Goal: Obtain resource: Obtain resource

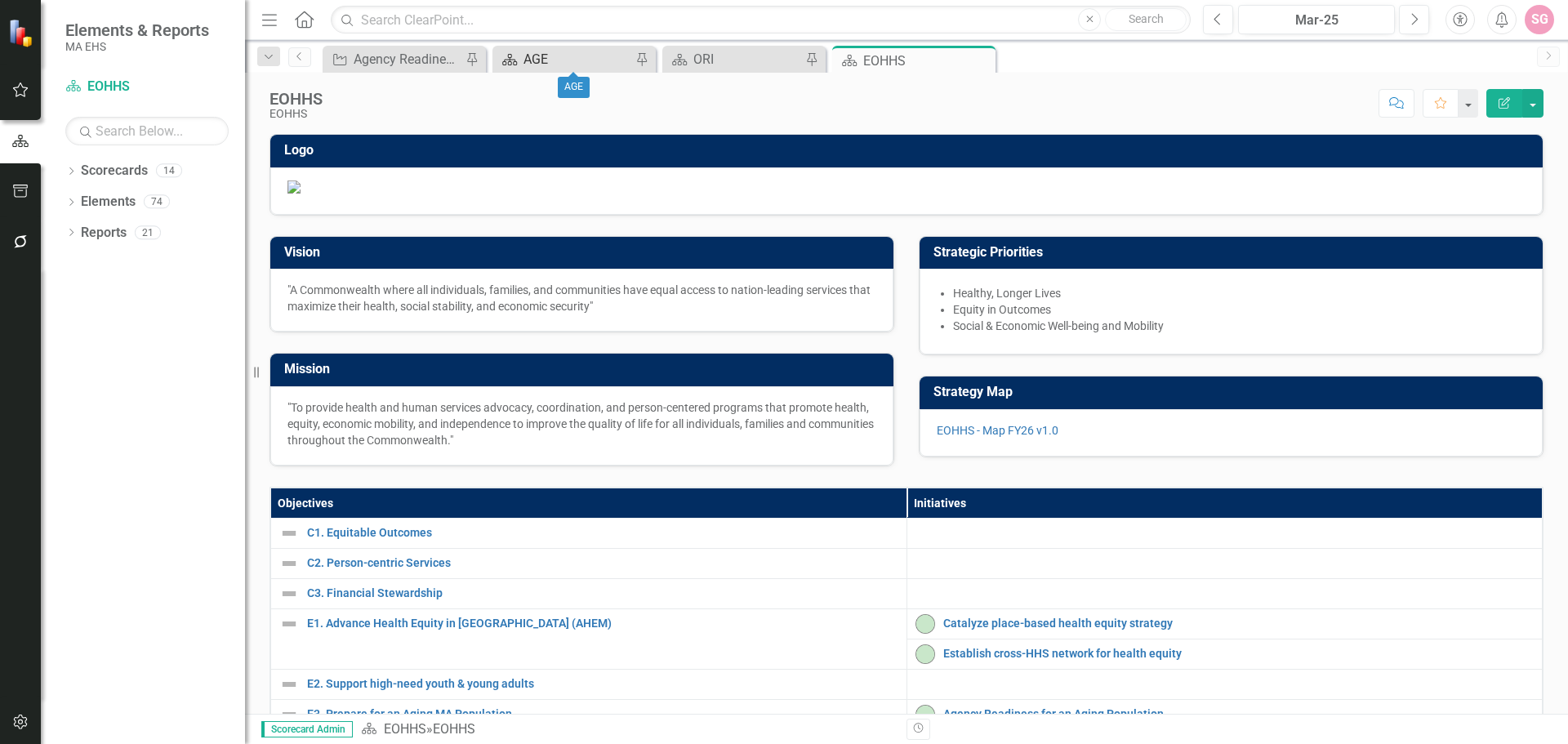
click at [545, 59] on div "AGE" at bounding box center [578, 59] width 108 height 20
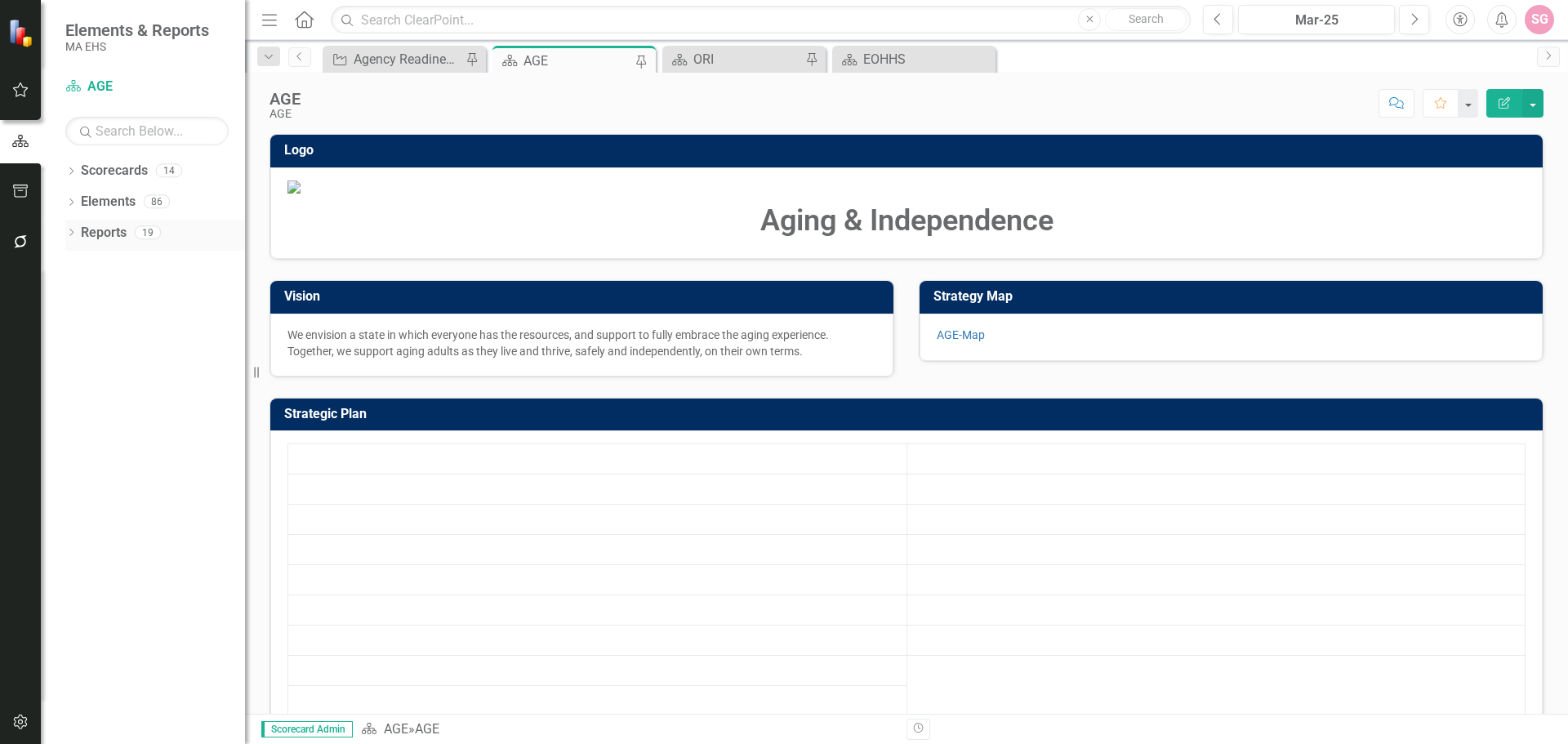
click at [105, 235] on link "Reports" at bounding box center [104, 233] width 46 height 19
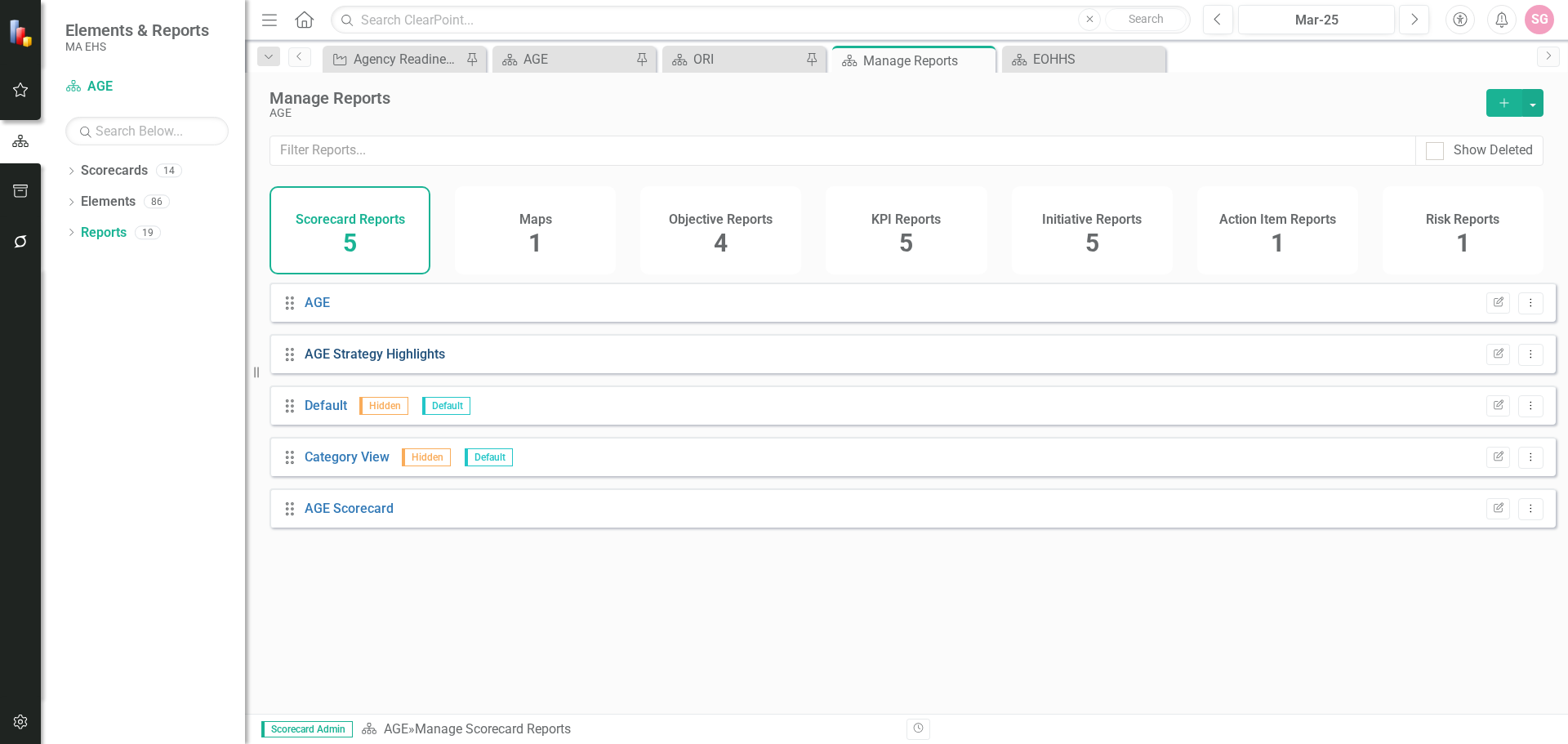
click at [370, 362] on link "AGE Strategy Highlights" at bounding box center [374, 354] width 141 height 15
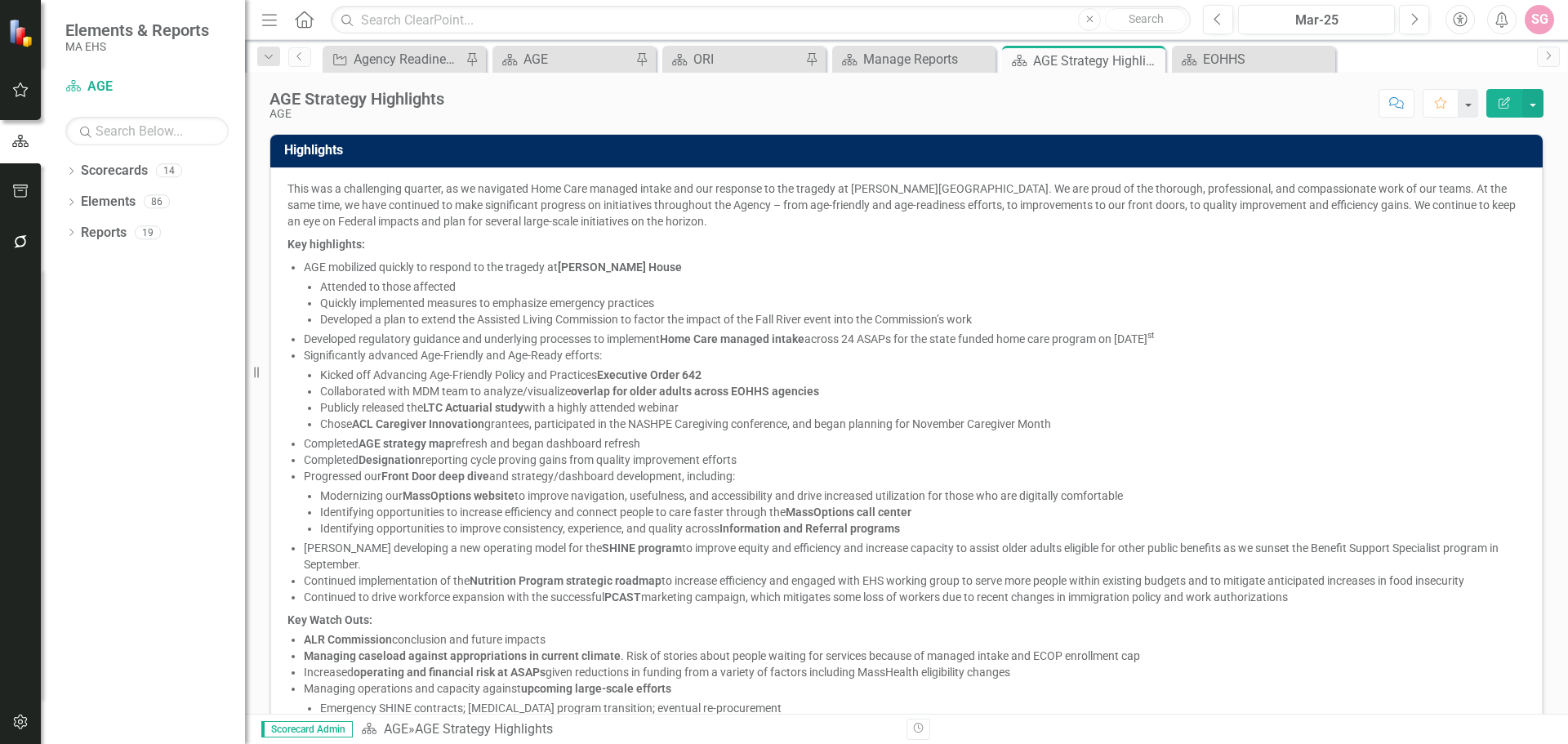
click at [26, 188] on icon "button" at bounding box center [20, 192] width 14 height 13
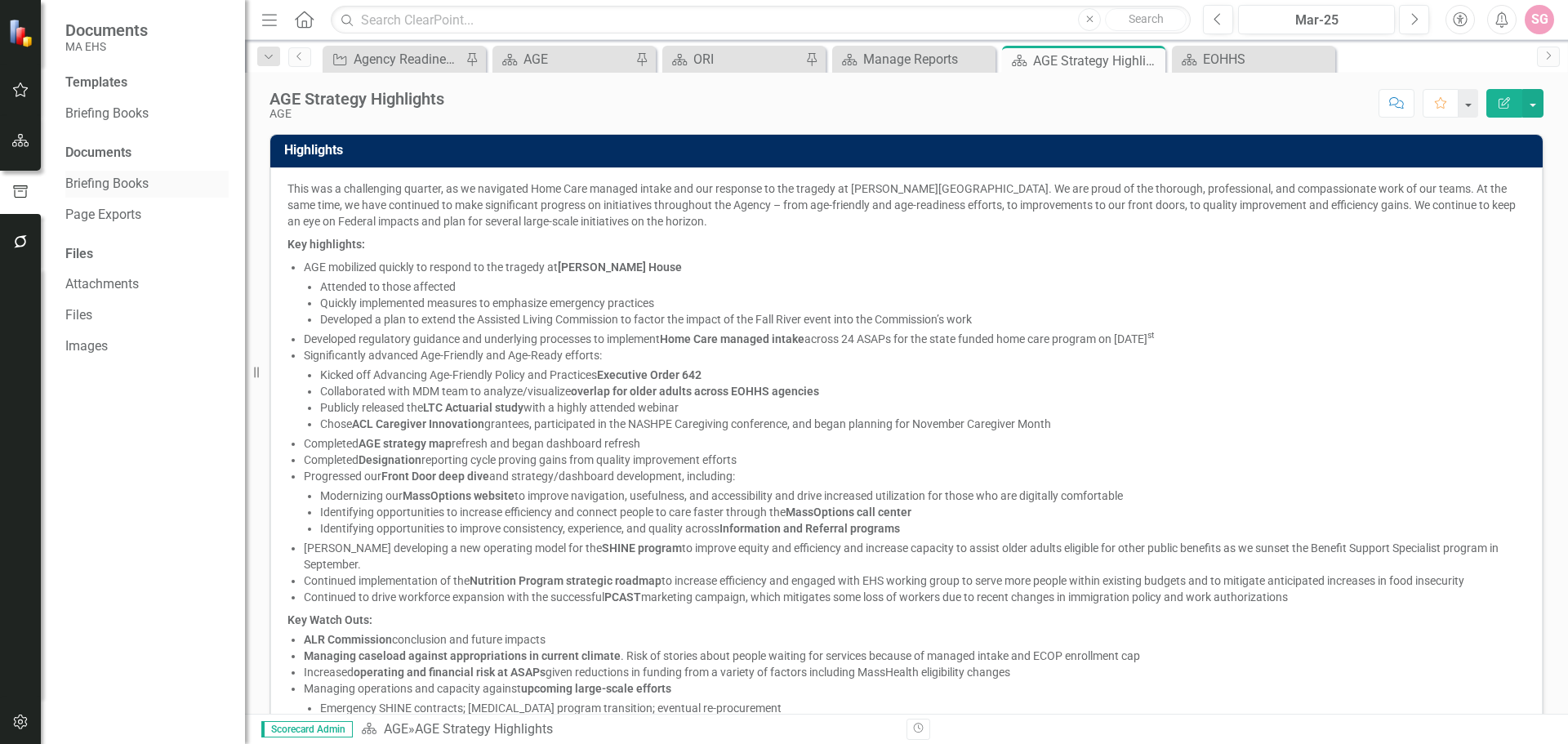
click at [112, 182] on link "Briefing Books" at bounding box center [147, 185] width 164 height 19
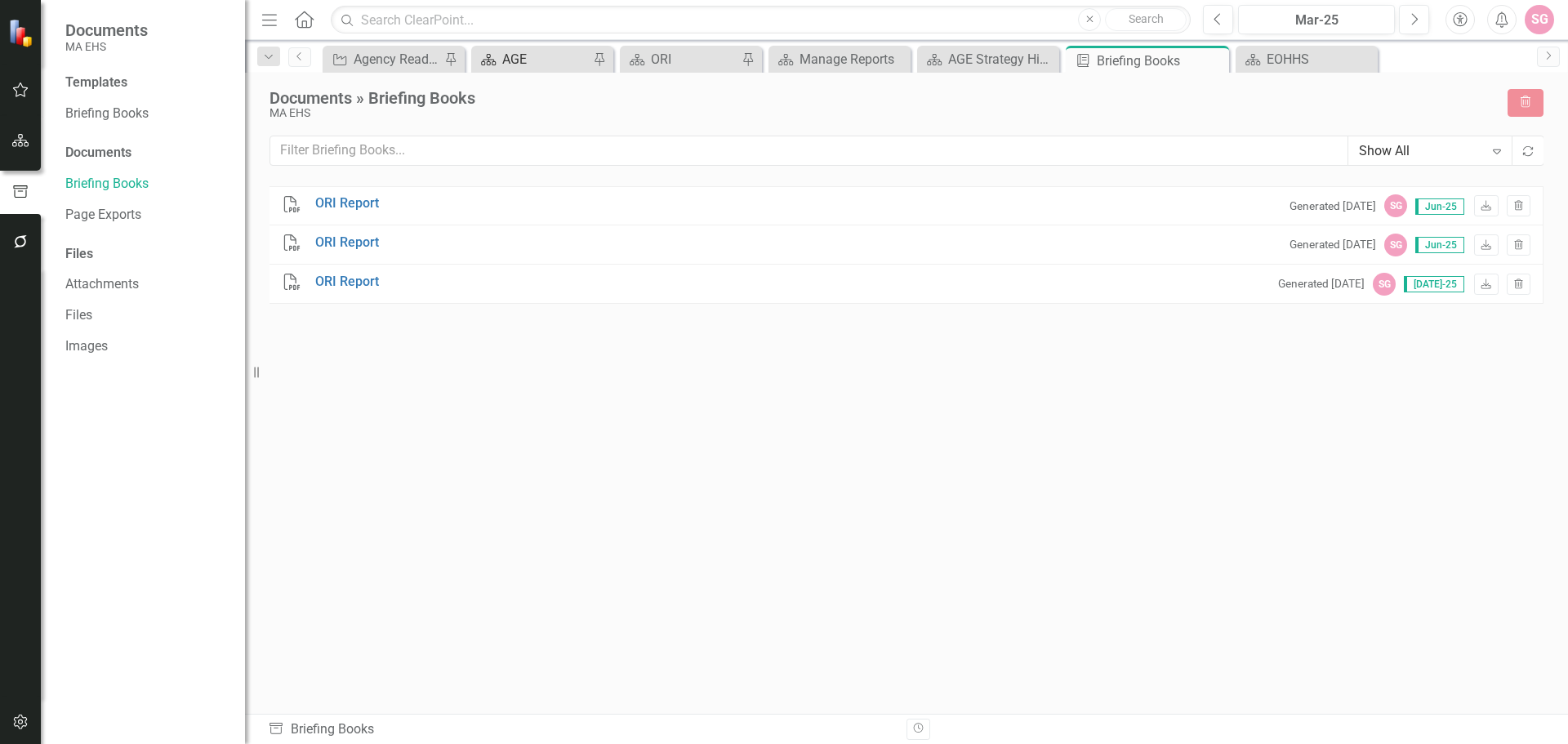
click at [532, 63] on div "AGE" at bounding box center [546, 59] width 87 height 20
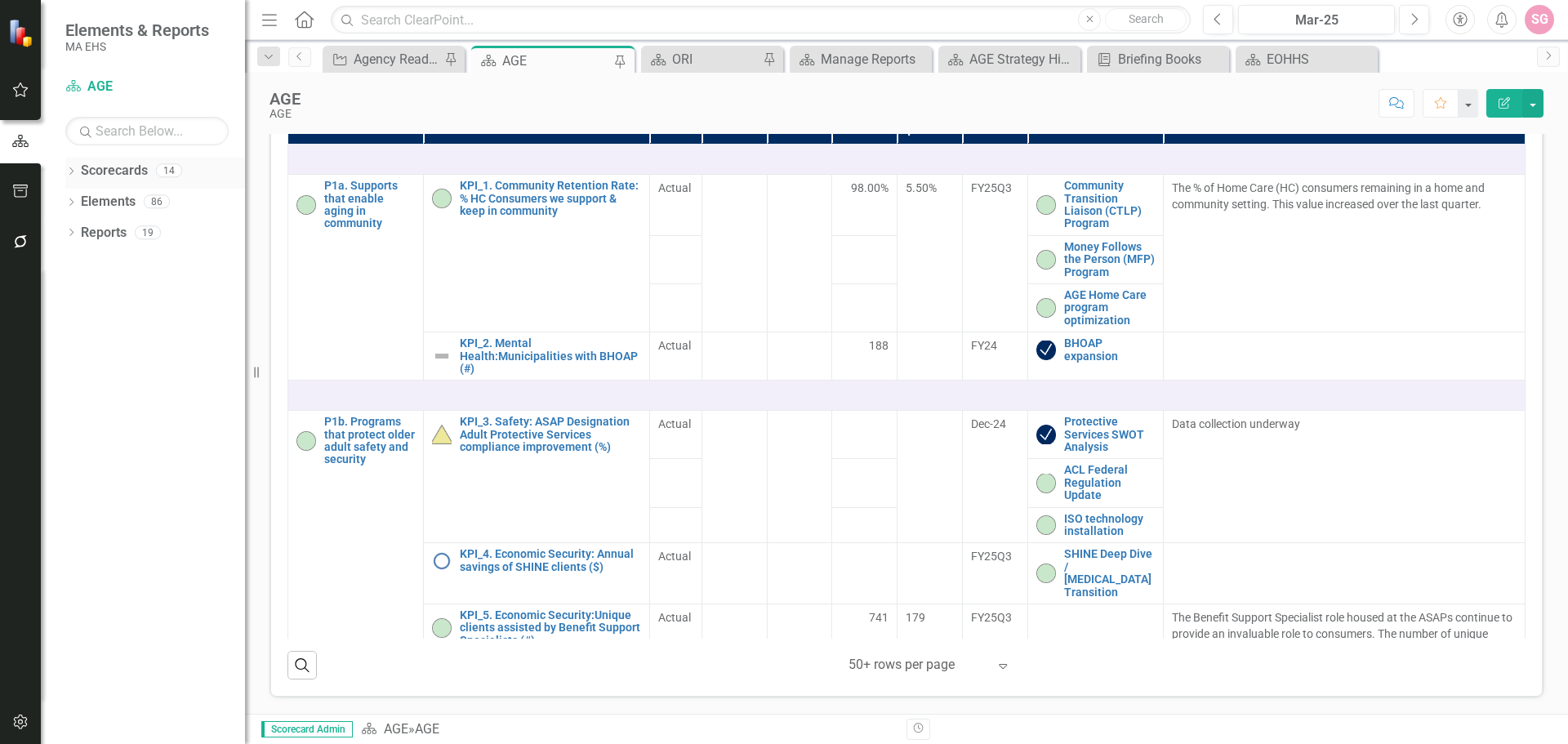
click at [111, 179] on link "Scorecards" at bounding box center [115, 171] width 67 height 19
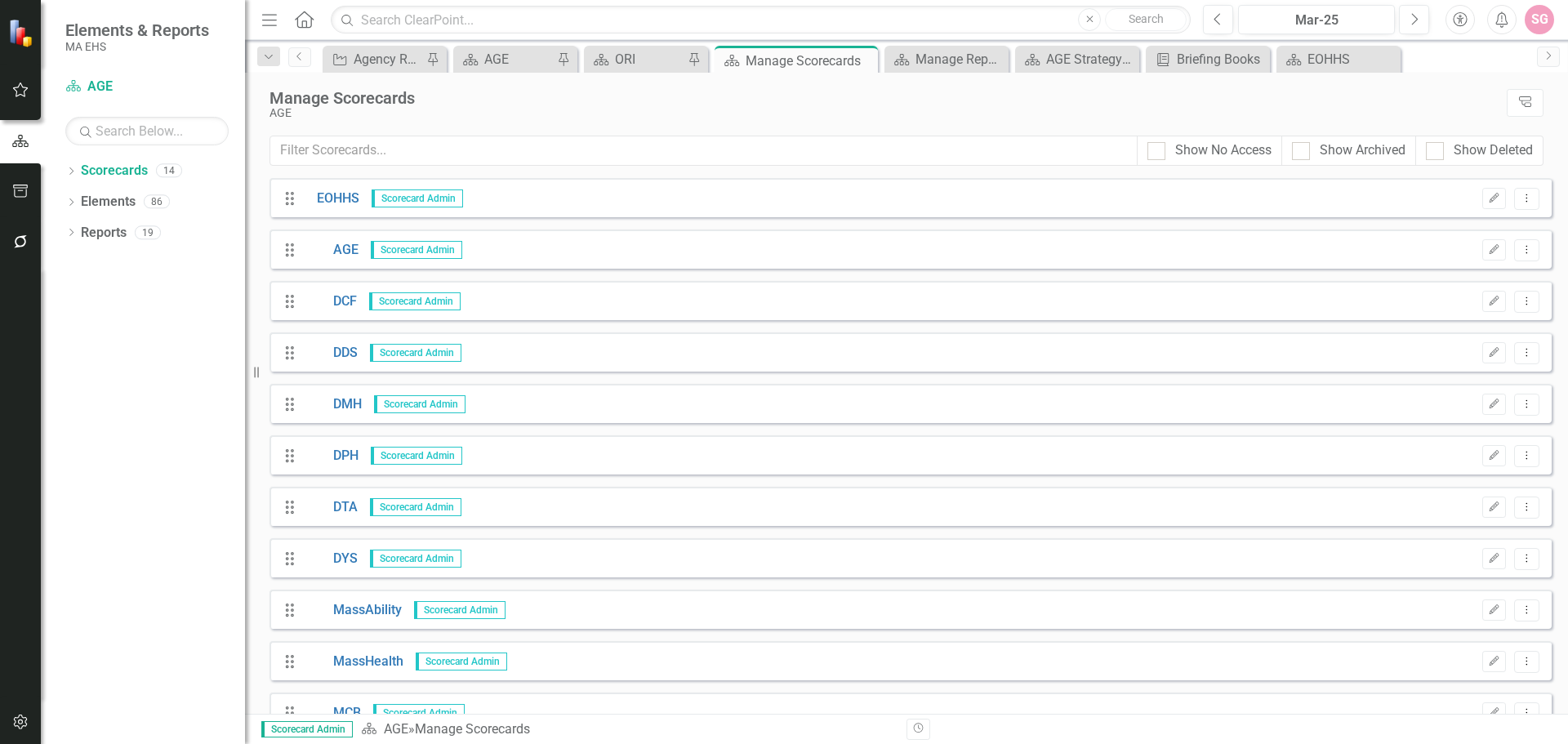
click at [15, 213] on div at bounding box center [20, 213] width 40 height 8
click at [13, 195] on icon "button" at bounding box center [21, 192] width 17 height 13
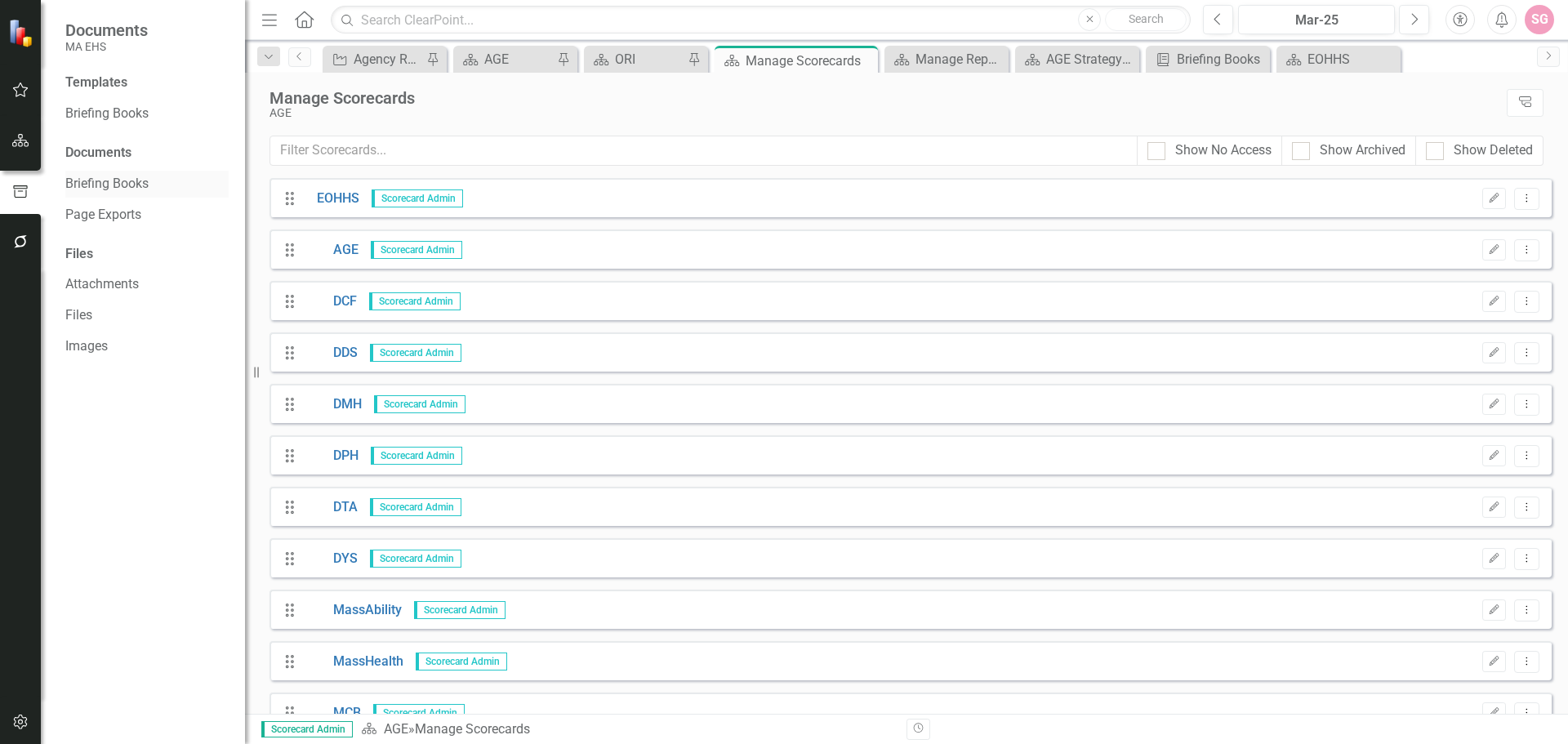
drag, startPoint x: 138, startPoint y: 186, endPoint x: 228, endPoint y: 218, distance: 95.5
click at [137, 186] on link "Briefing Books" at bounding box center [147, 185] width 164 height 19
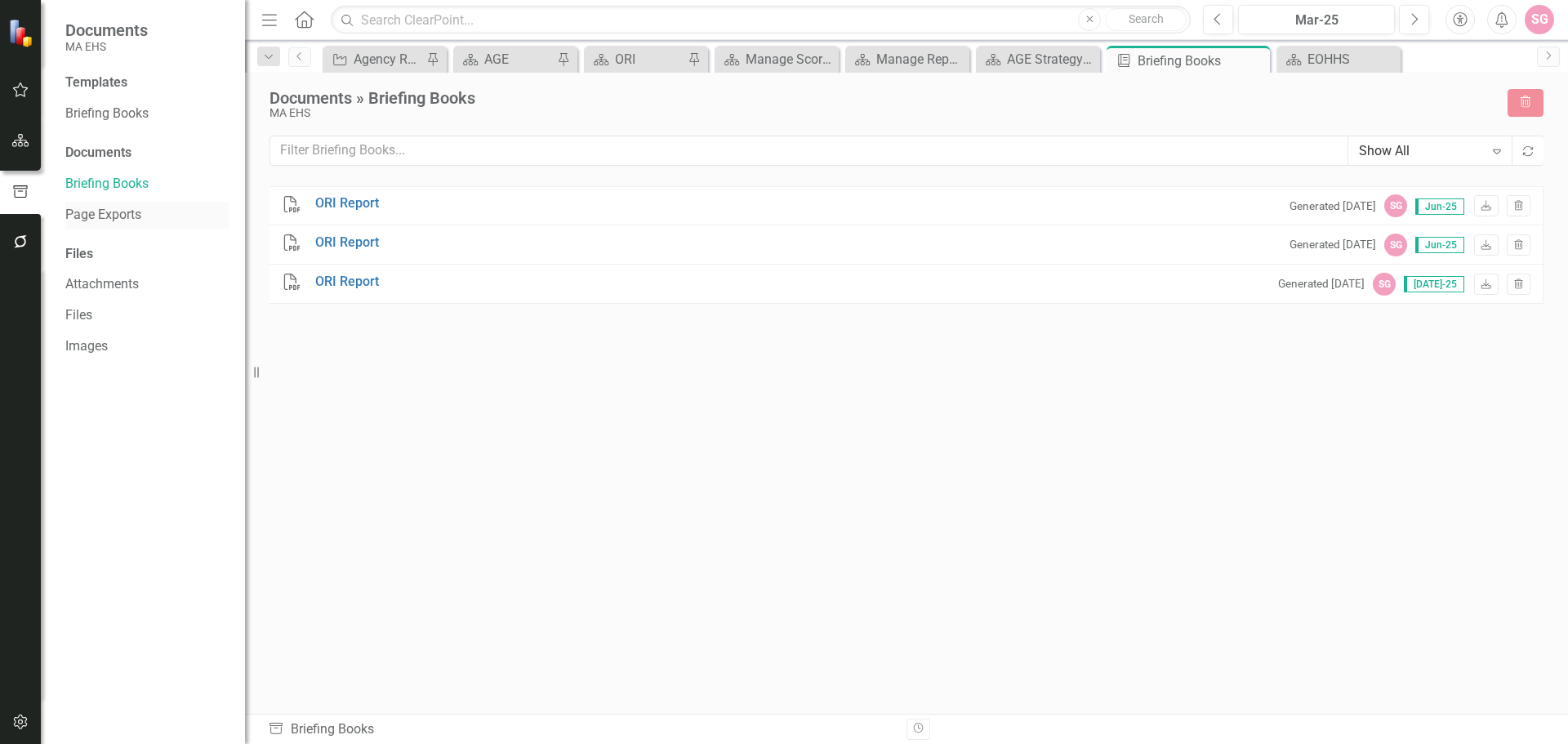
click at [127, 211] on link "Page Exports" at bounding box center [147, 216] width 164 height 19
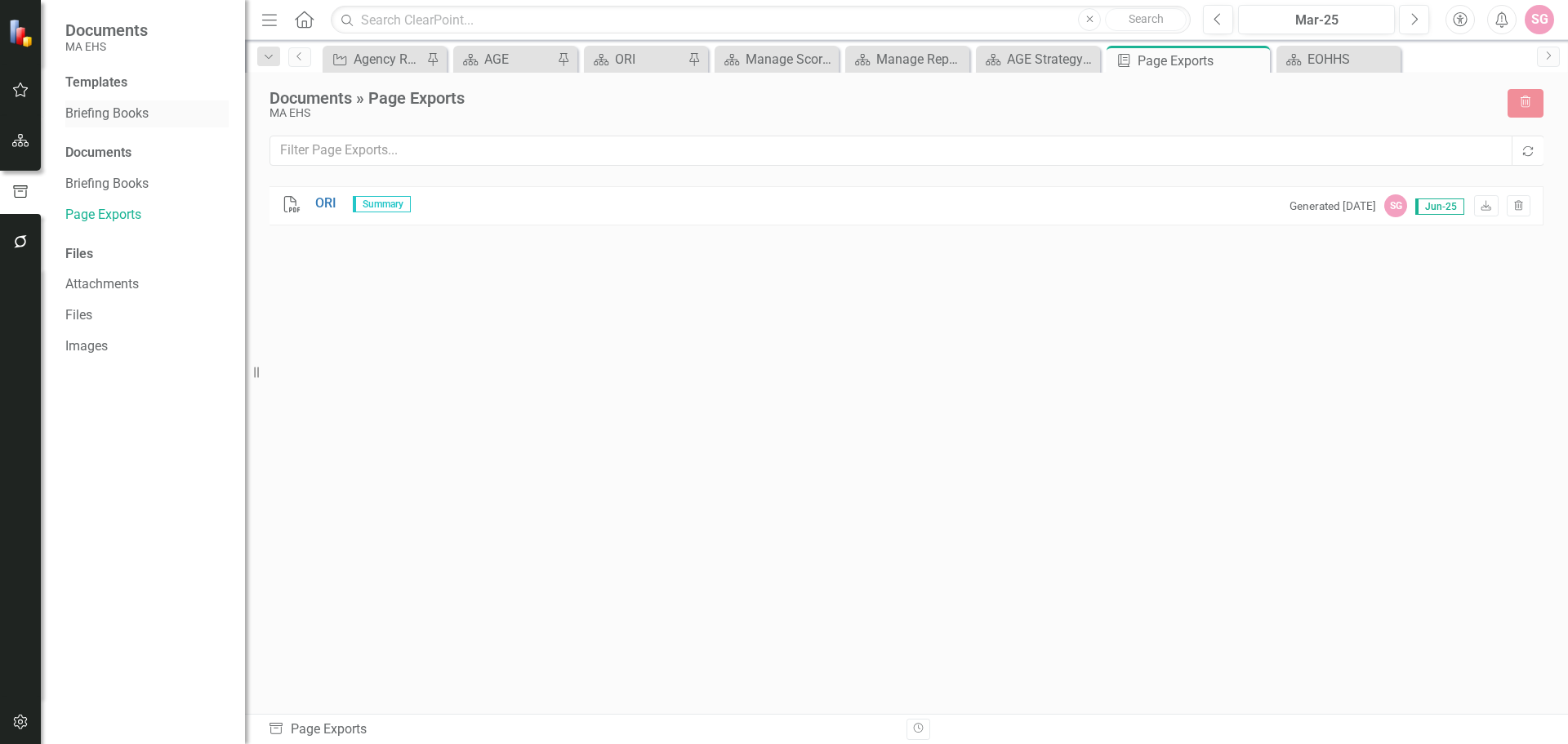
click at [148, 119] on link "Briefing Books" at bounding box center [147, 115] width 164 height 19
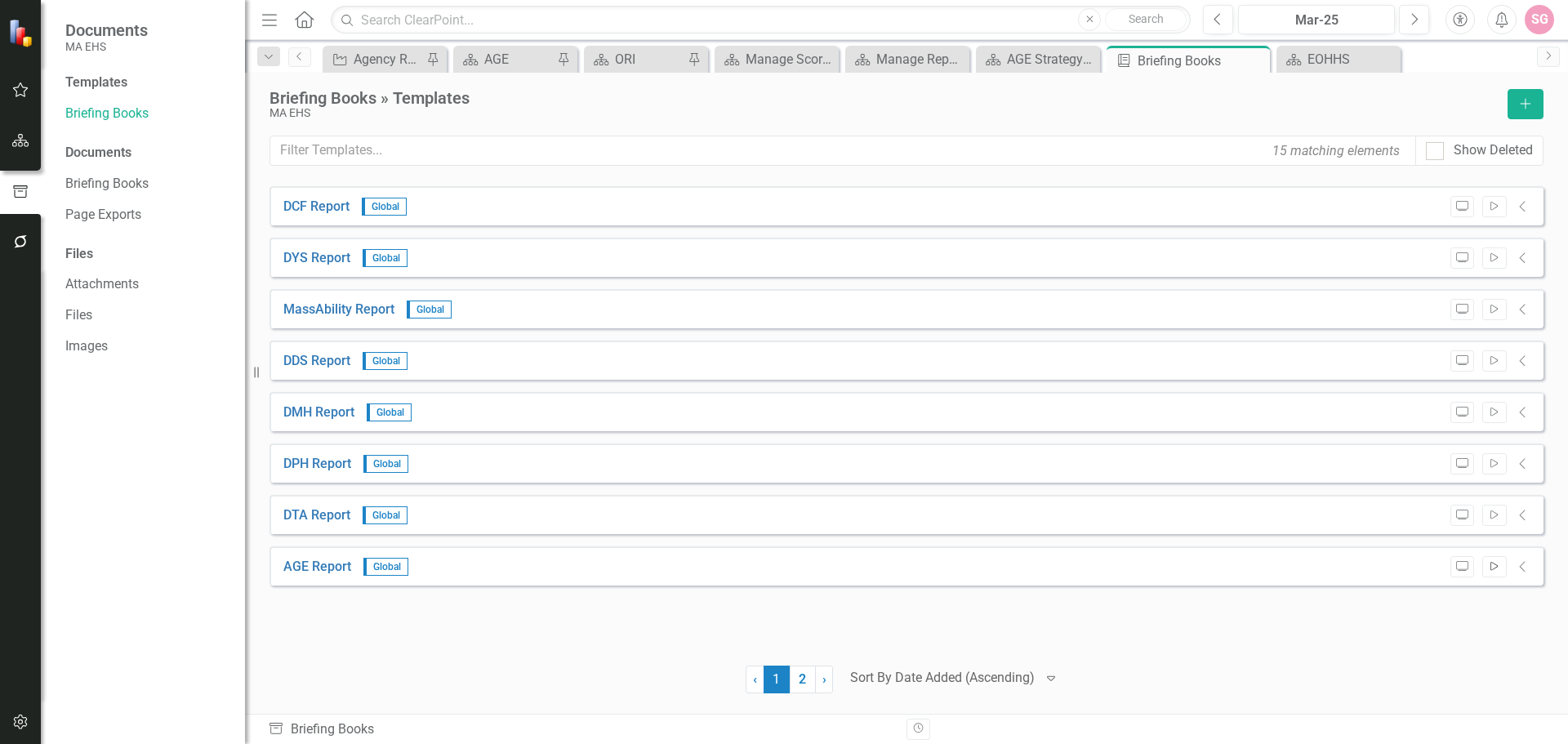
click at [1500, 569] on icon "Start" at bounding box center [1494, 567] width 13 height 10
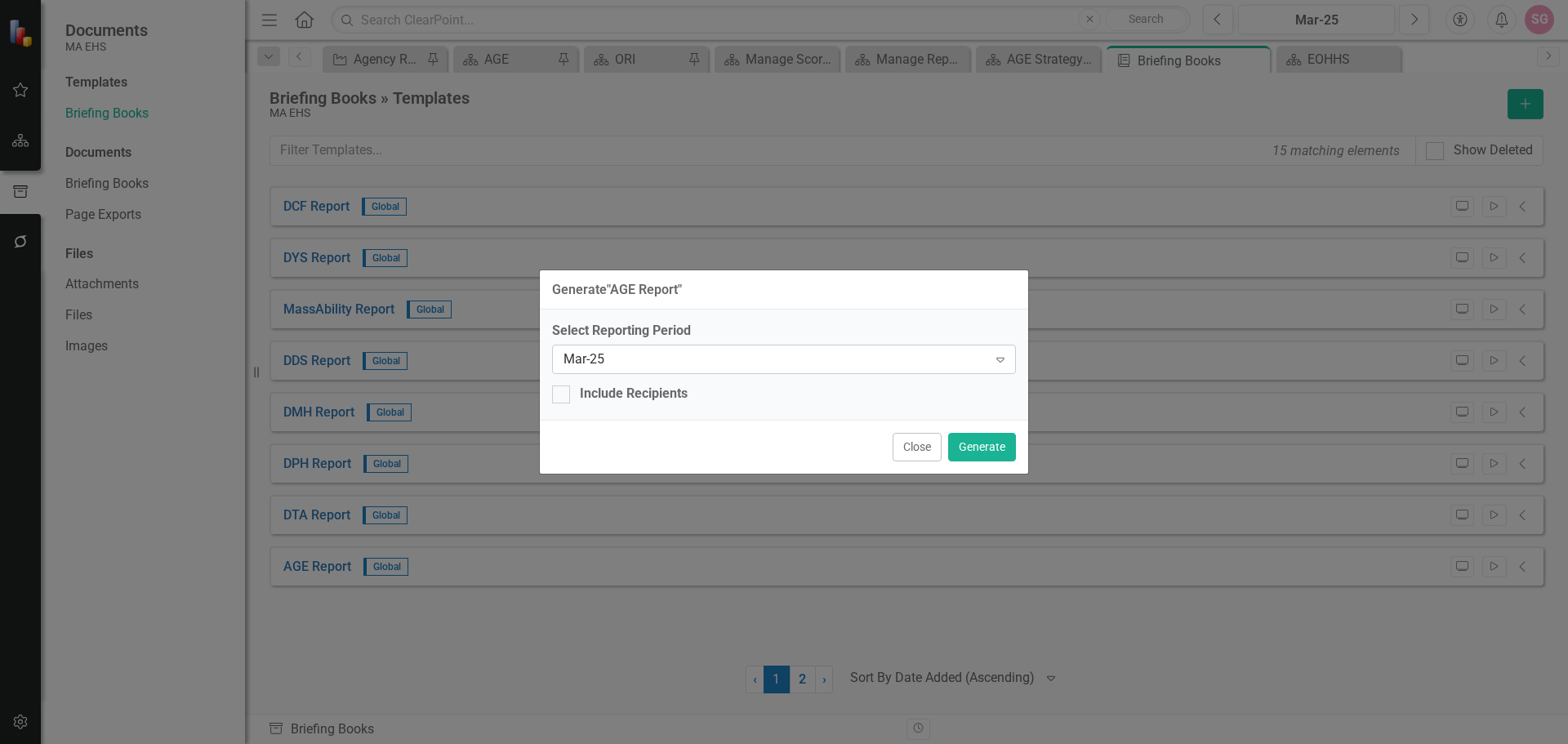
click at [623, 368] on div "Mar-25" at bounding box center [775, 360] width 424 height 19
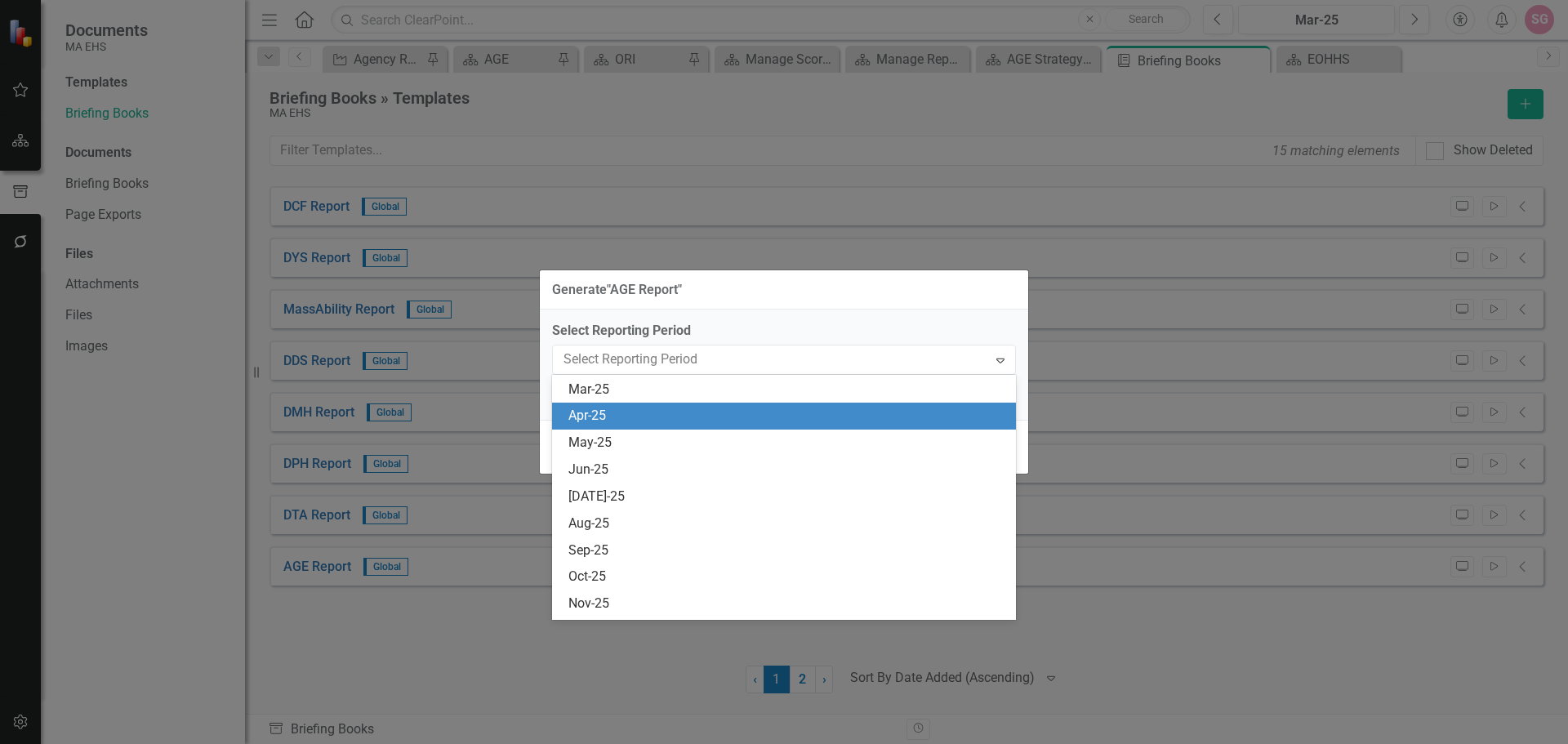
scroll to position [1100, 0]
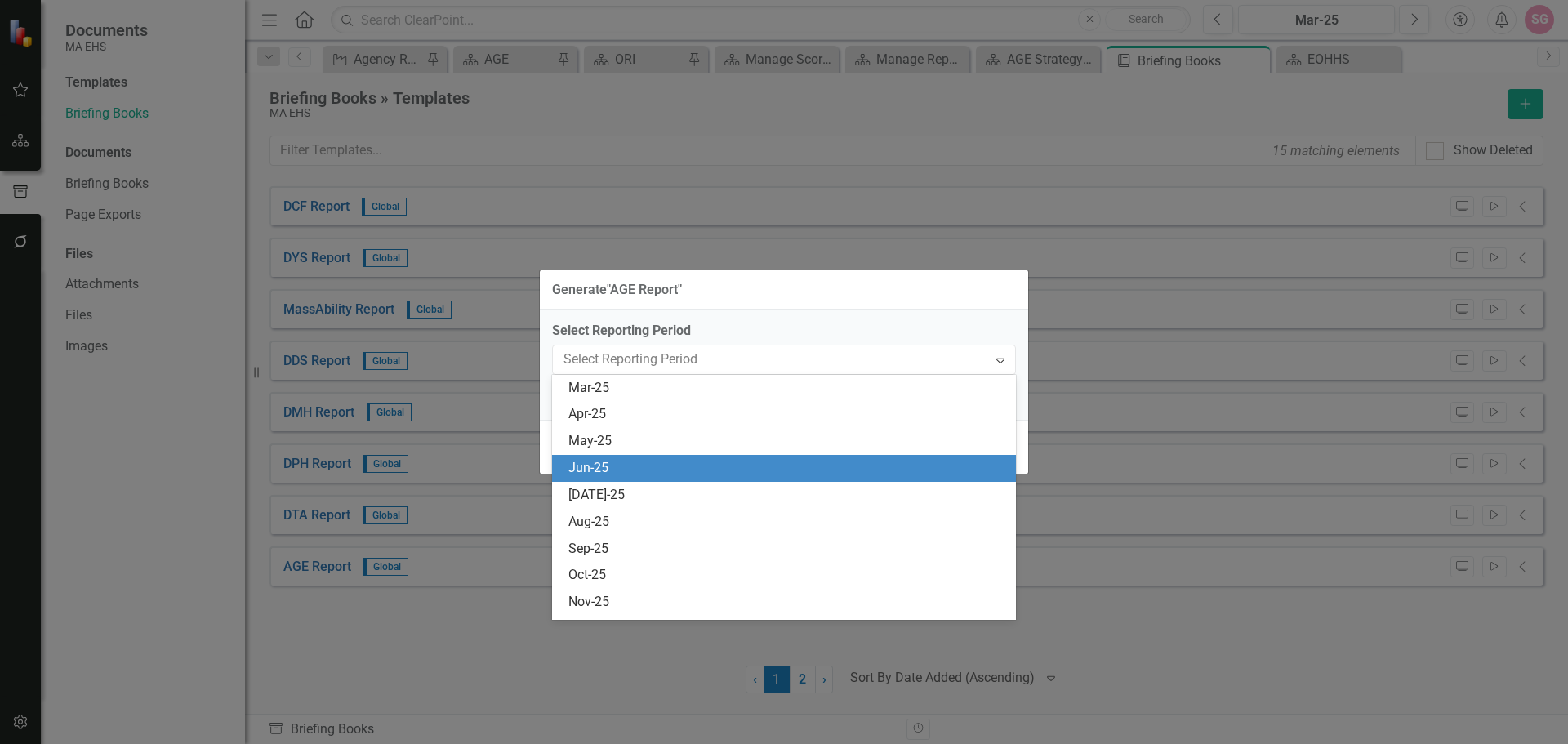
click at [620, 472] on div "Jun-25" at bounding box center [787, 469] width 438 height 19
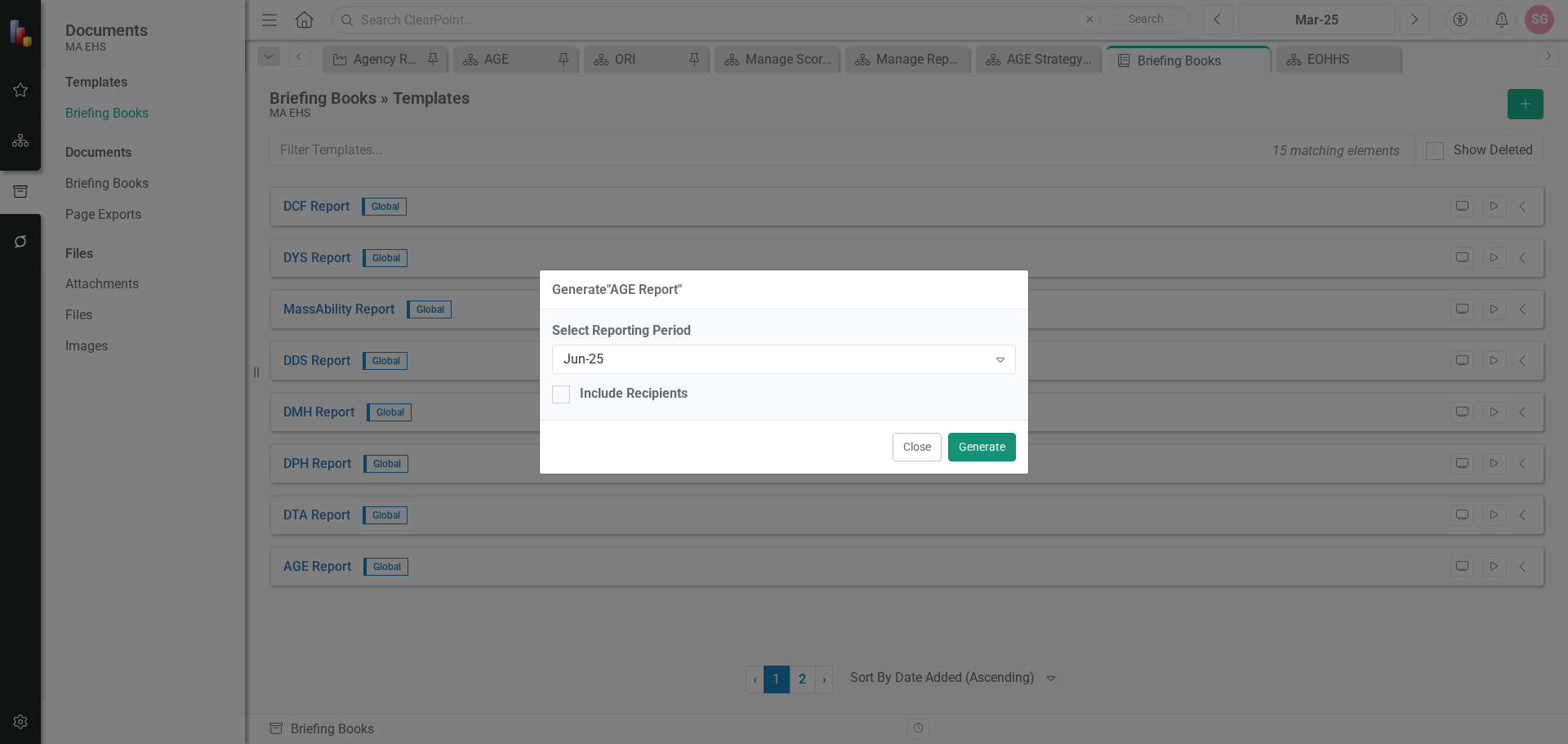
click at [972, 449] on button "Generate" at bounding box center [982, 448] width 67 height 29
